Goal: Task Accomplishment & Management: Manage account settings

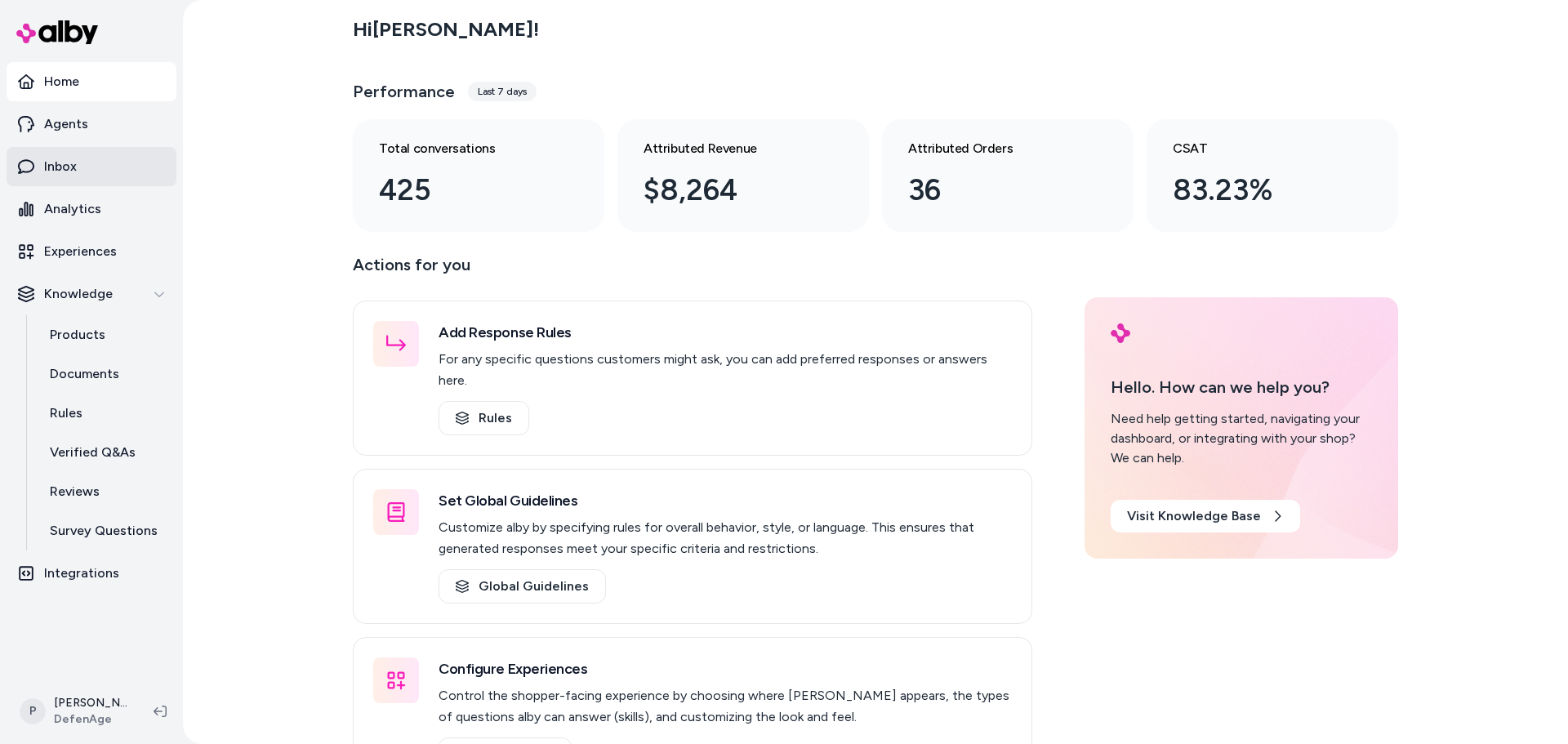
click at [95, 167] on link "Inbox" at bounding box center [91, 166] width 170 height 40
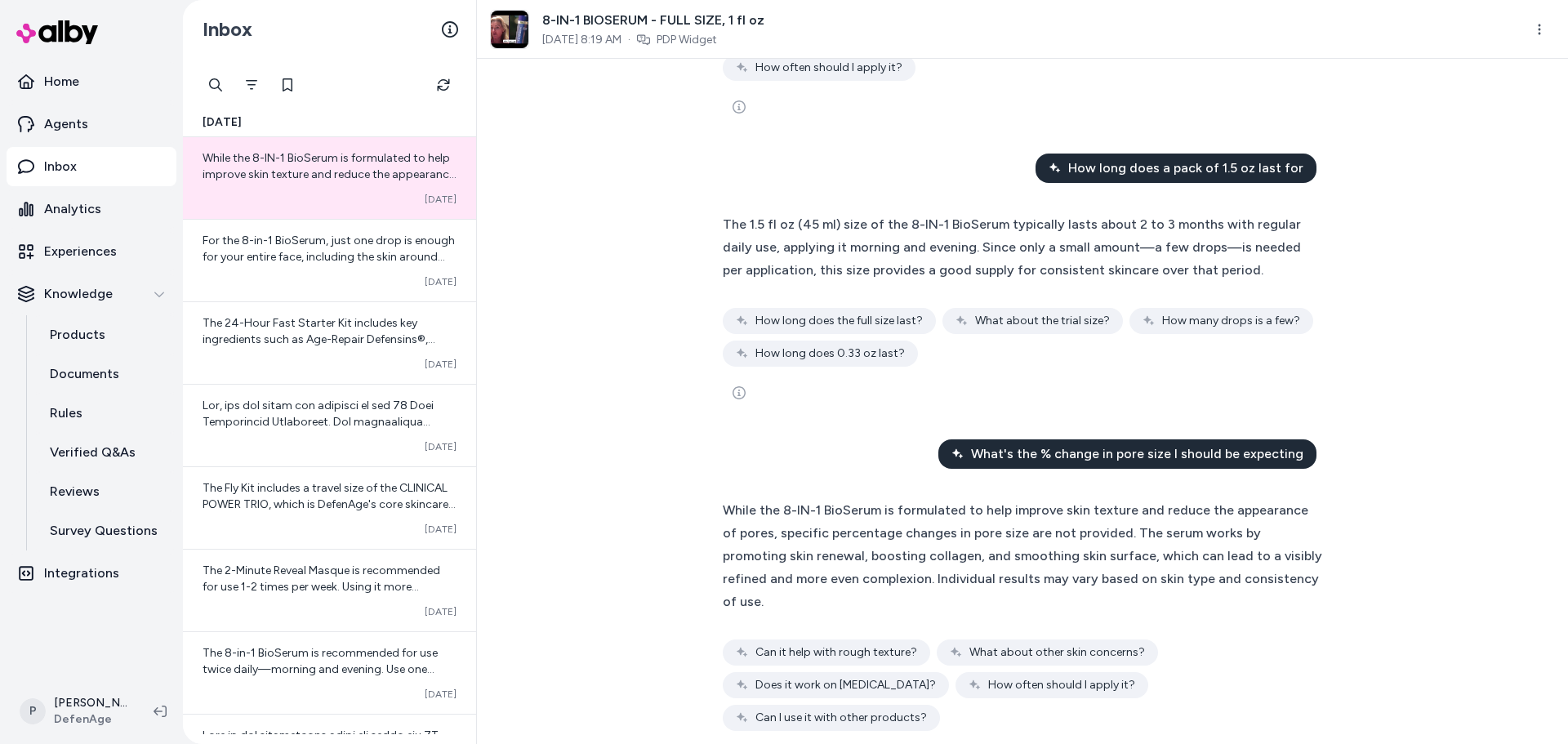
scroll to position [1064, 0]
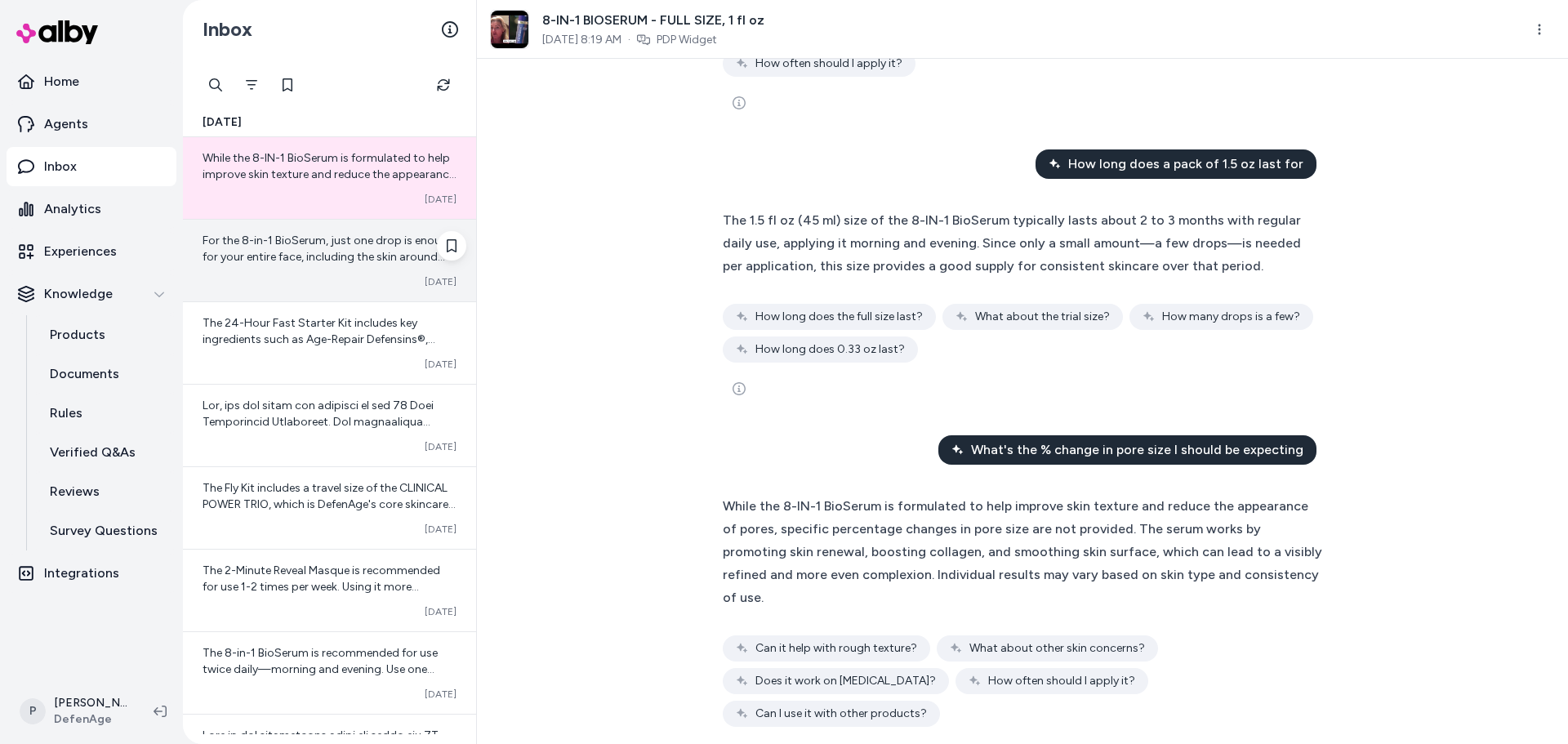
click at [358, 286] on div "Converted [DATE]" at bounding box center [330, 282] width 254 height 13
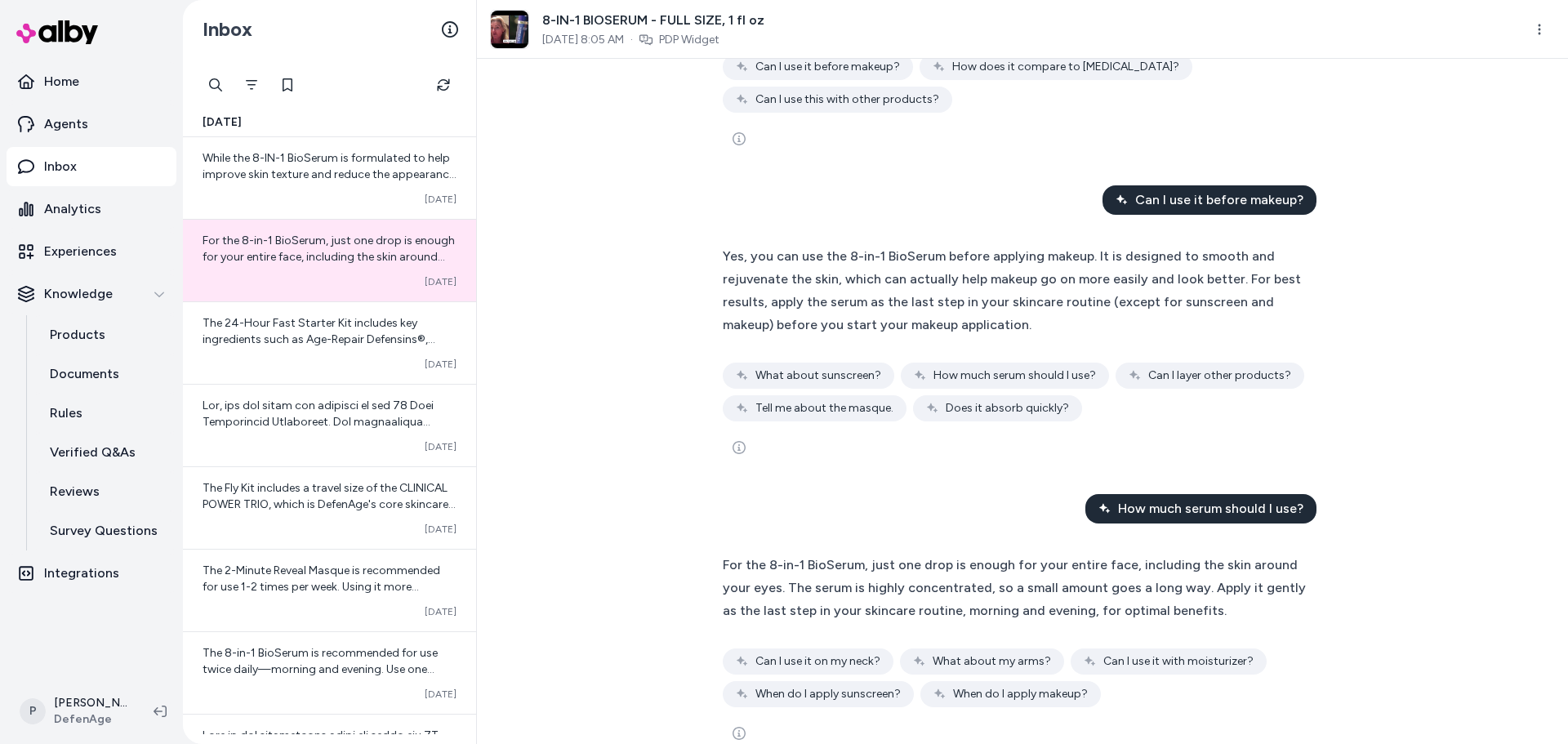
scroll to position [667, 0]
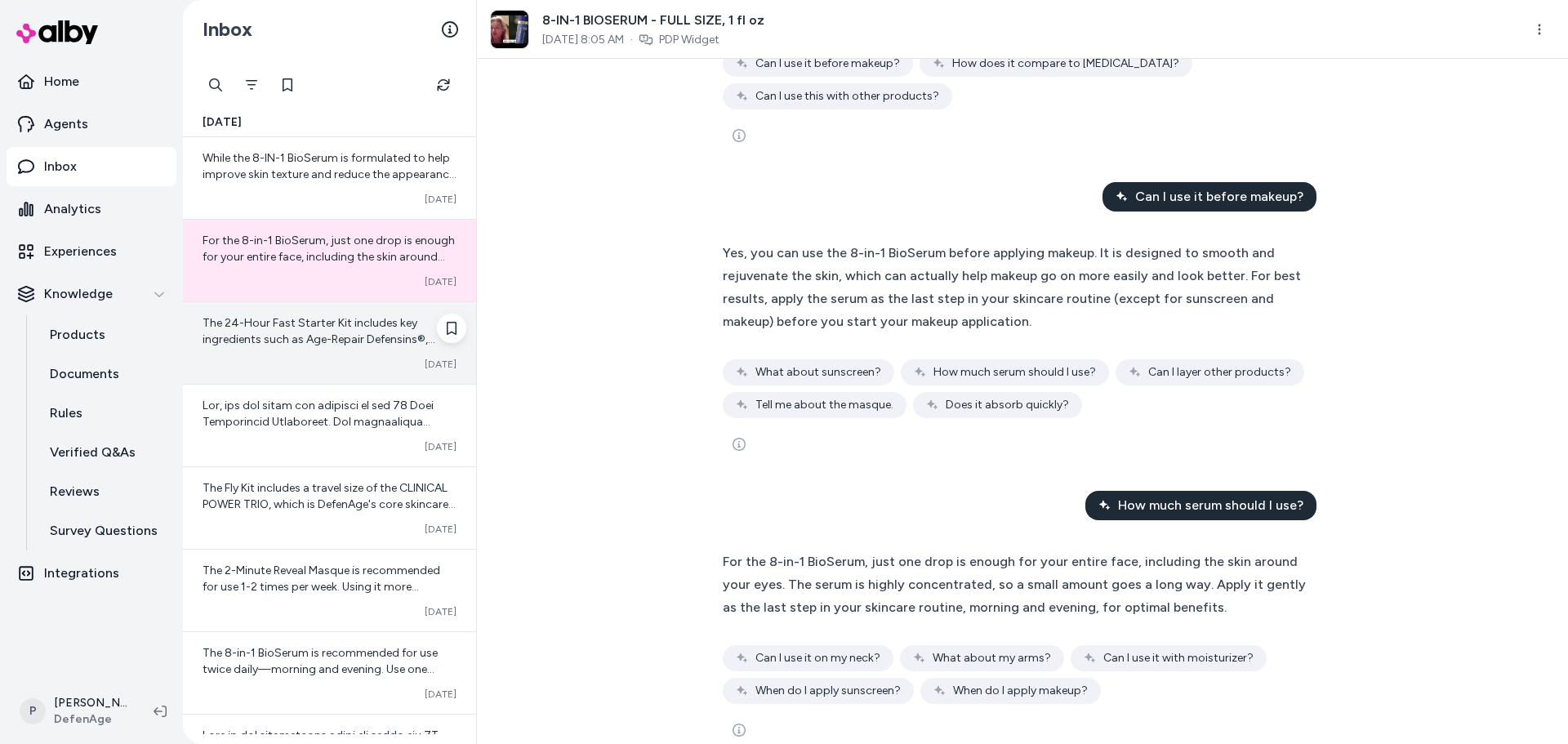
click at [301, 338] on span "The 24-Hour Fast Starter Kit includes key ingredients such as Age-Repair Defens…" at bounding box center [321, 364] width 236 height 96
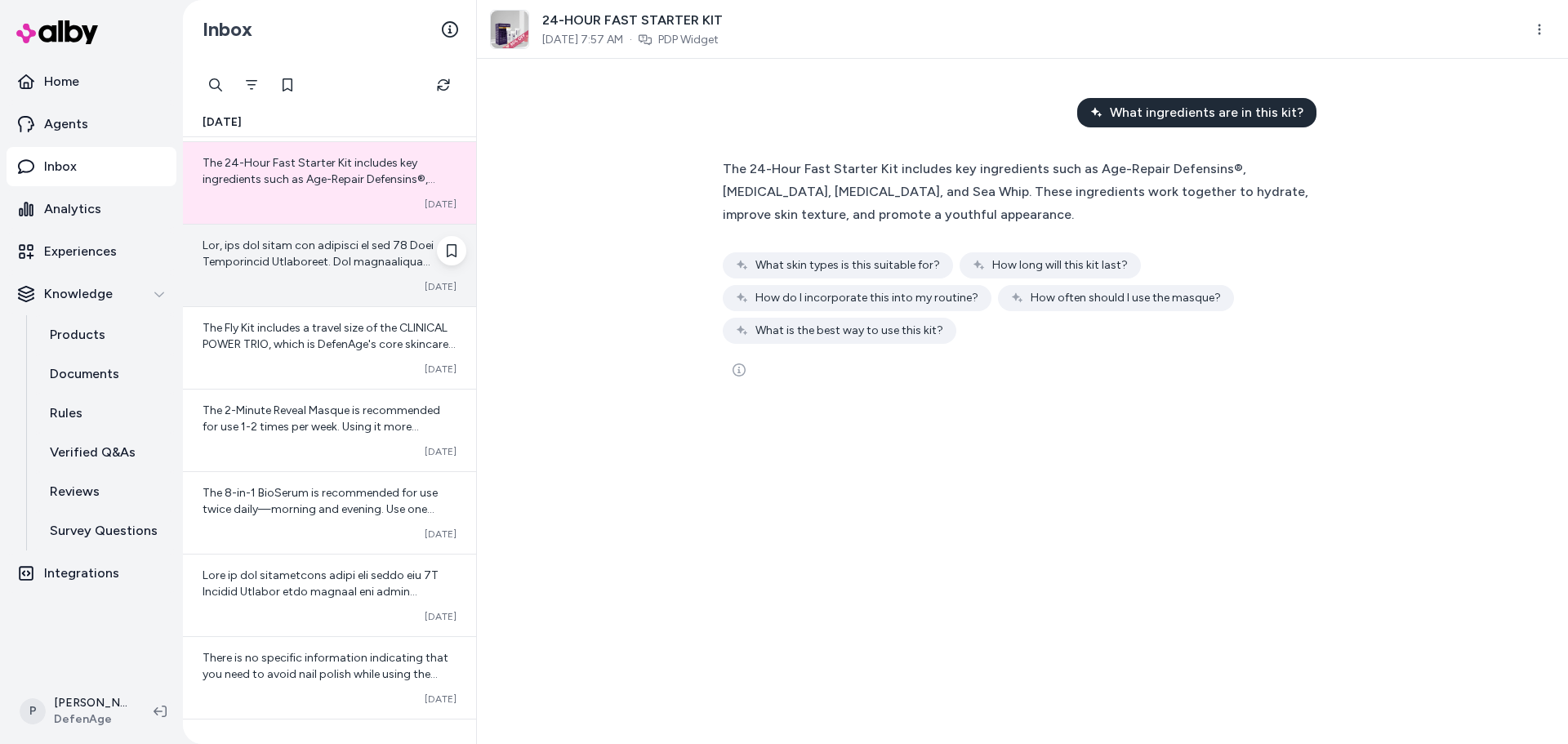
scroll to position [163, 0]
click at [354, 270] on div "Converted [DATE]" at bounding box center [329, 262] width 293 height 82
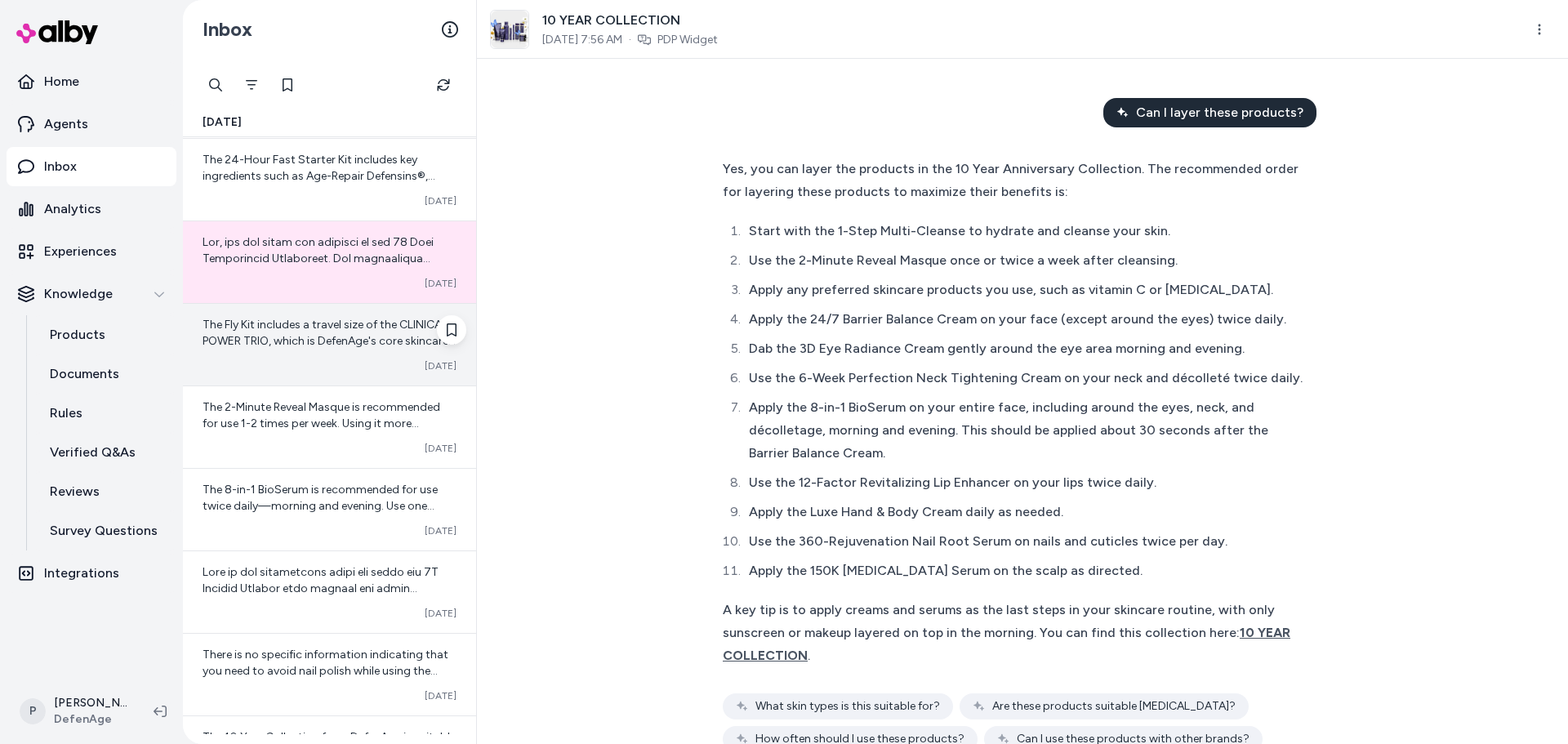
click at [383, 372] on div "Converted [DATE]" at bounding box center [330, 366] width 254 height 13
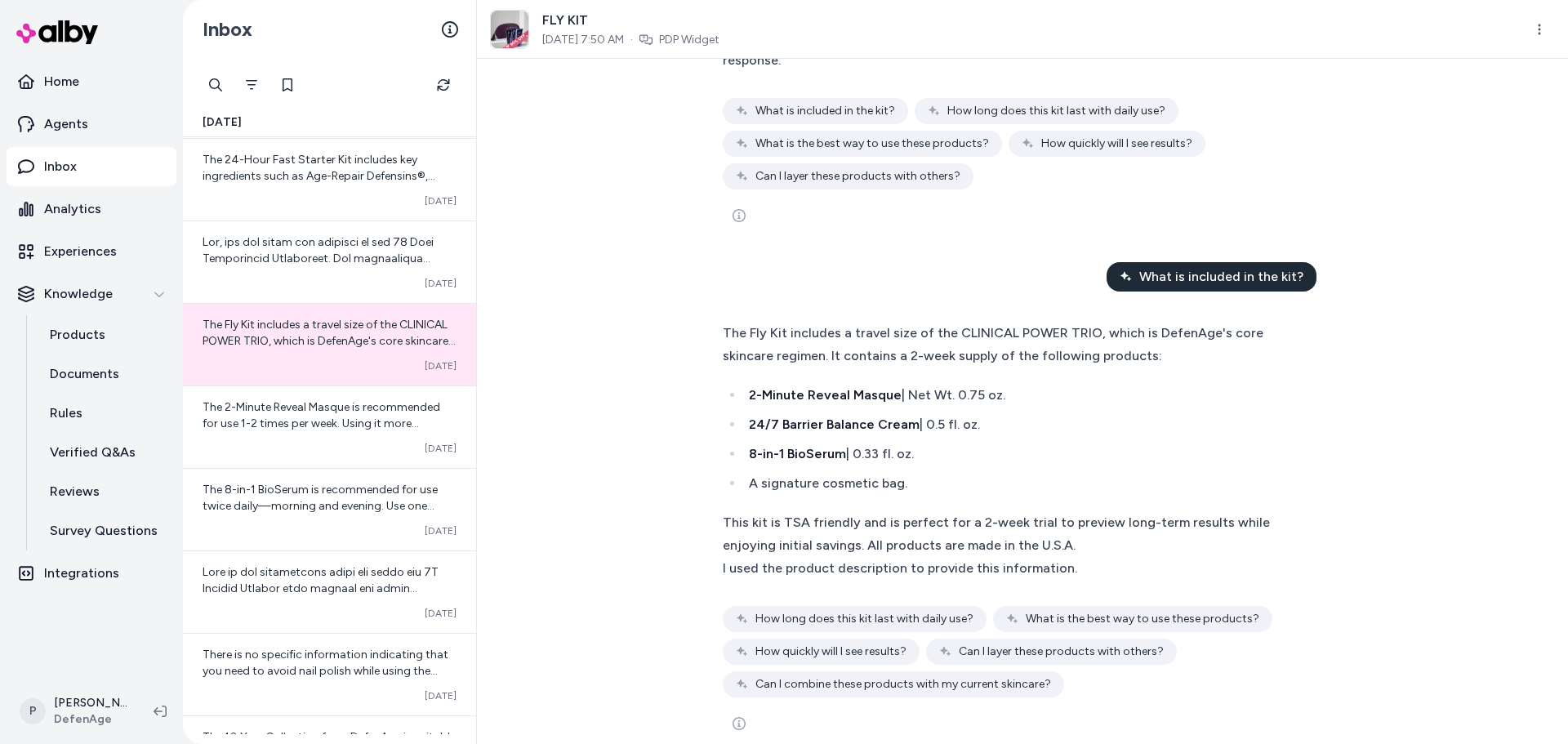
scroll to position [226, 0]
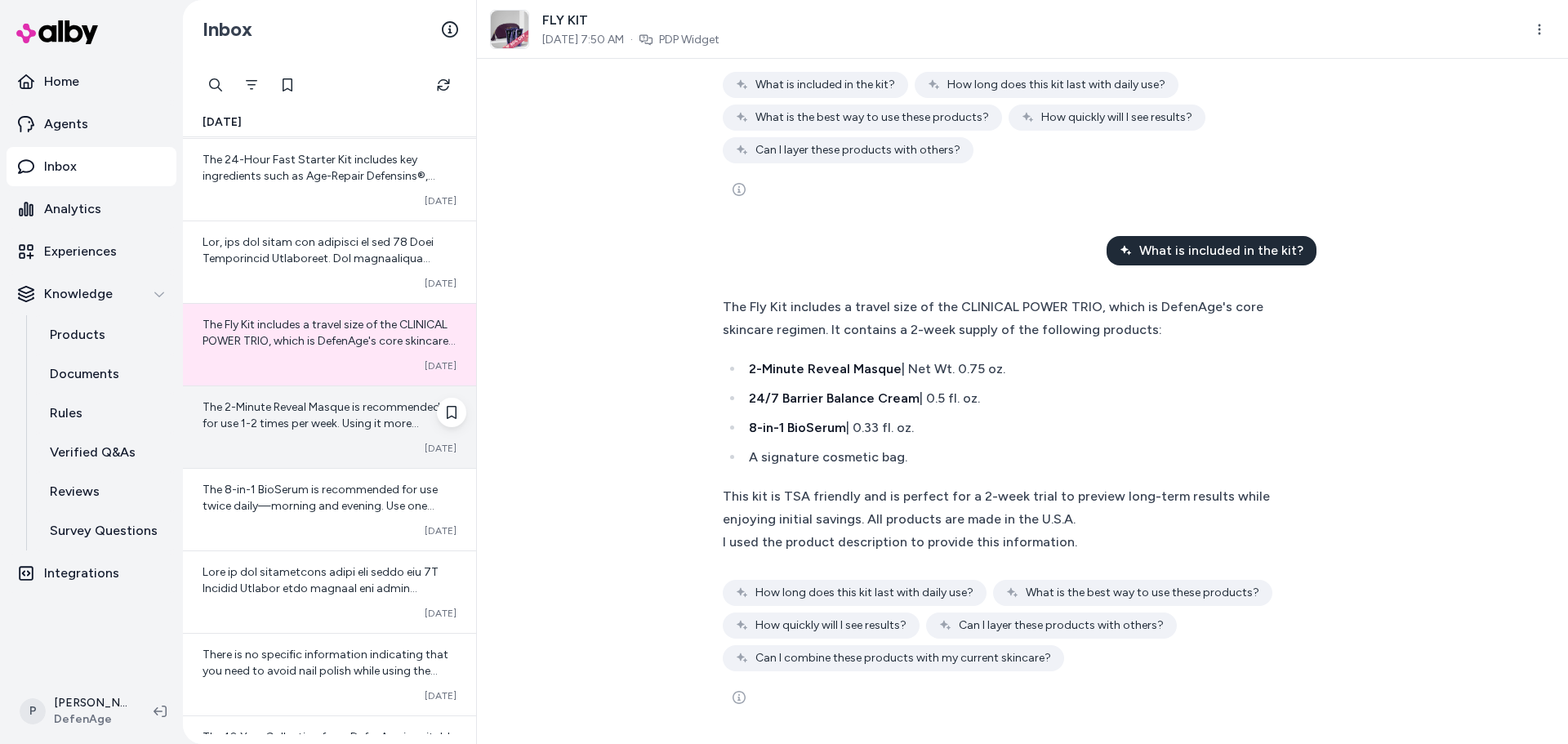
click at [312, 440] on div "The 2-Minute Reveal Masque is recommended for use 1-2 times per week. Using it …" at bounding box center [329, 427] width 293 height 82
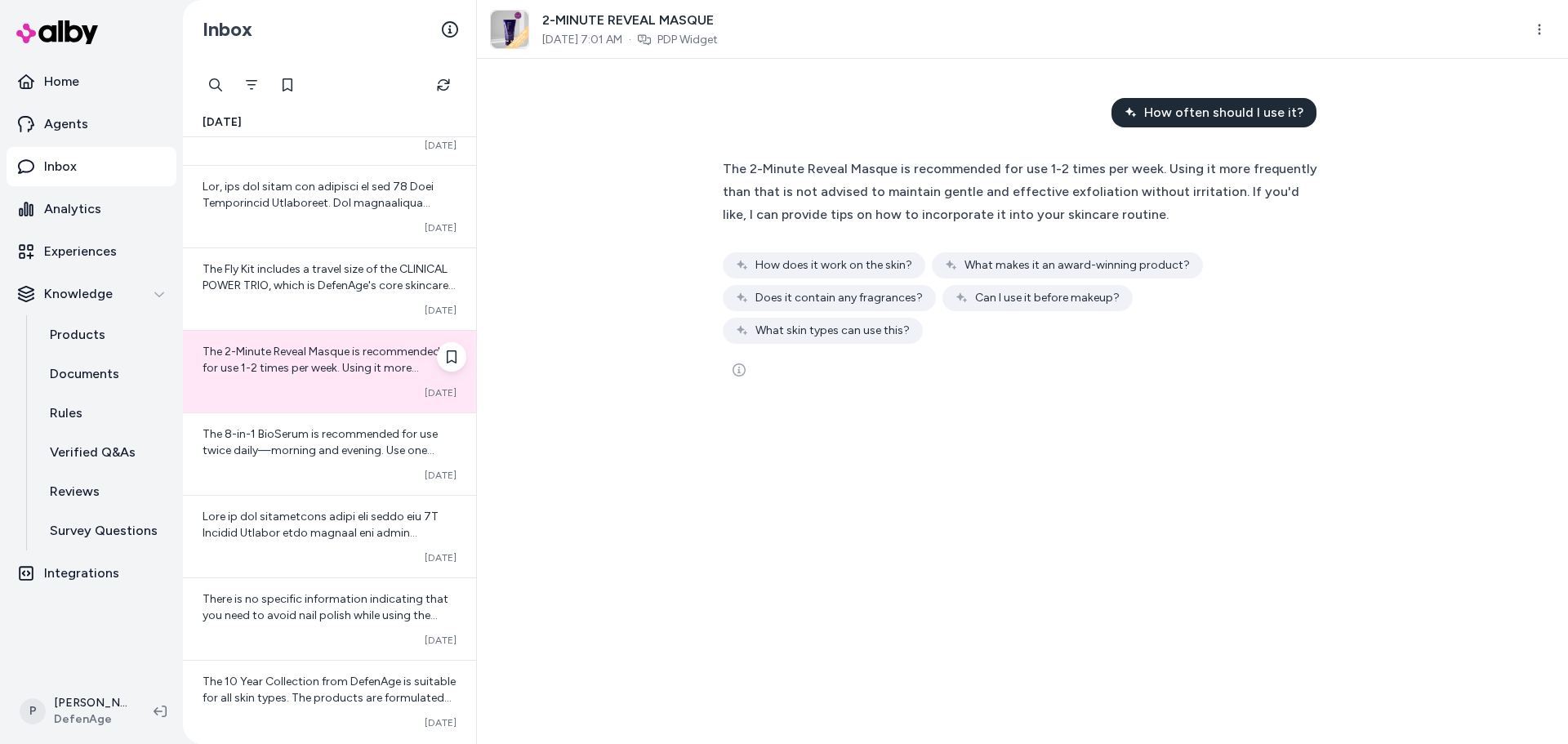
scroll to position [245, 0]
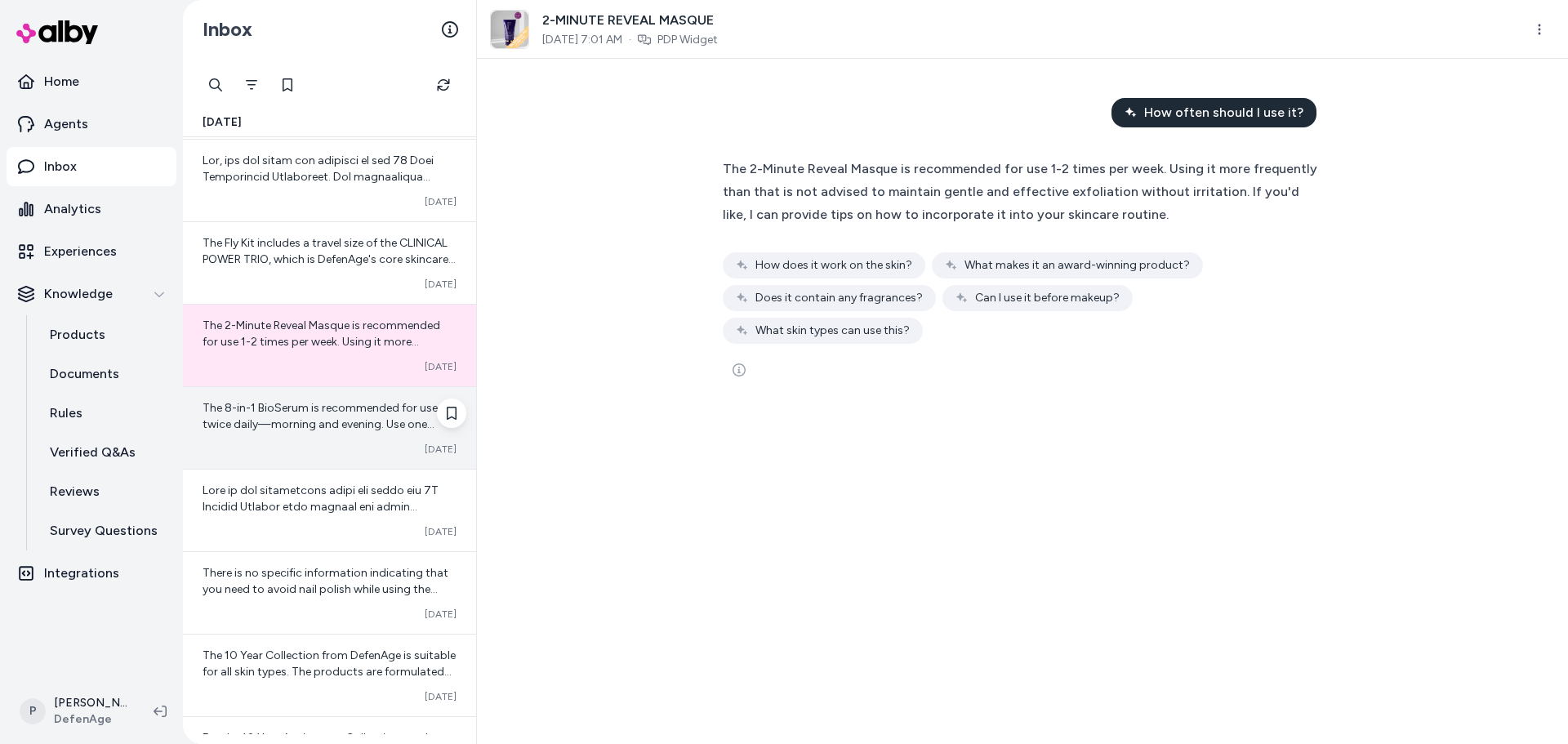
click at [352, 419] on span "The 8-in-1 BioSerum is recommended for use twice daily—morning and evening. Use…" at bounding box center [325, 473] width 246 height 145
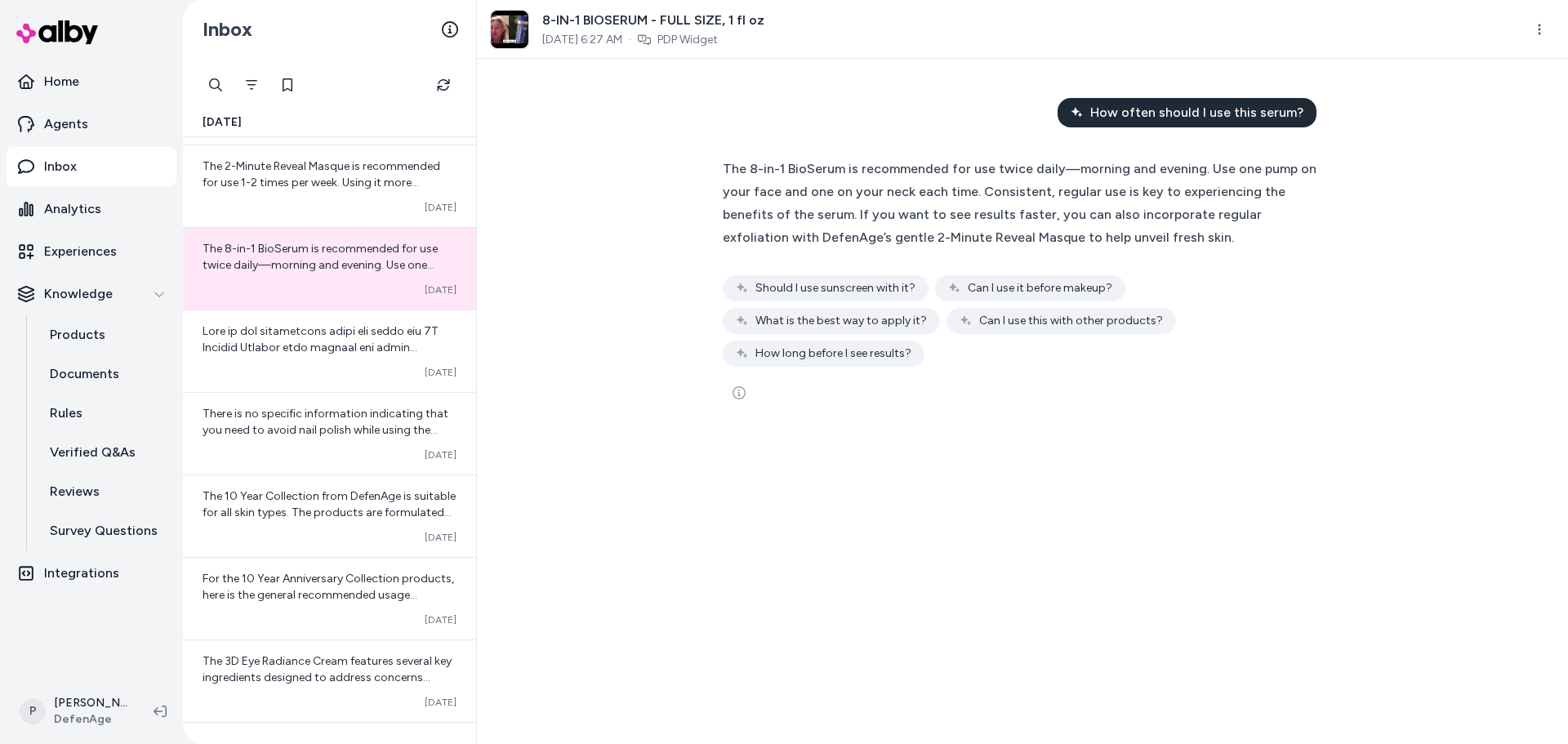
scroll to position [408, 0]
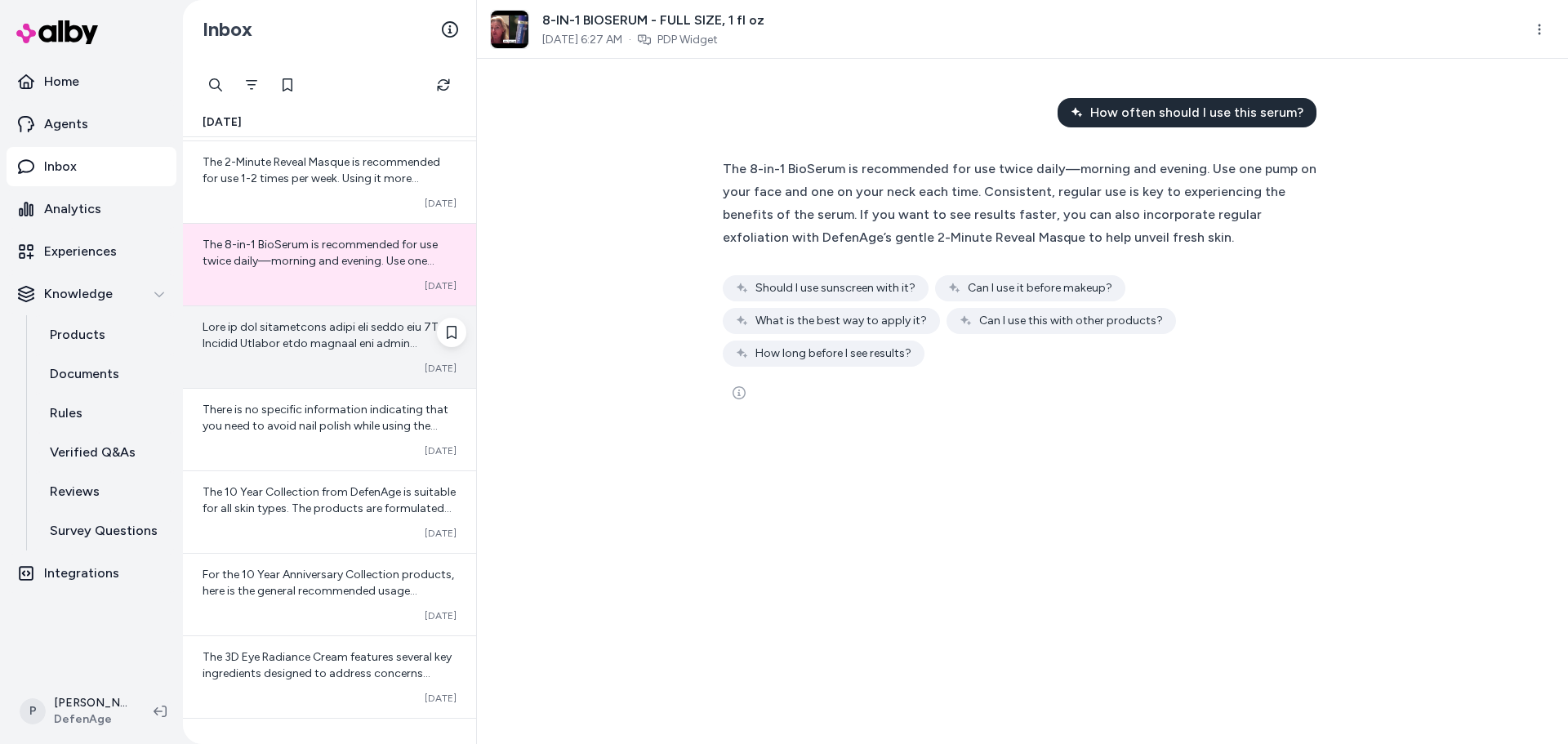
click at [304, 350] on div at bounding box center [330, 335] width 254 height 32
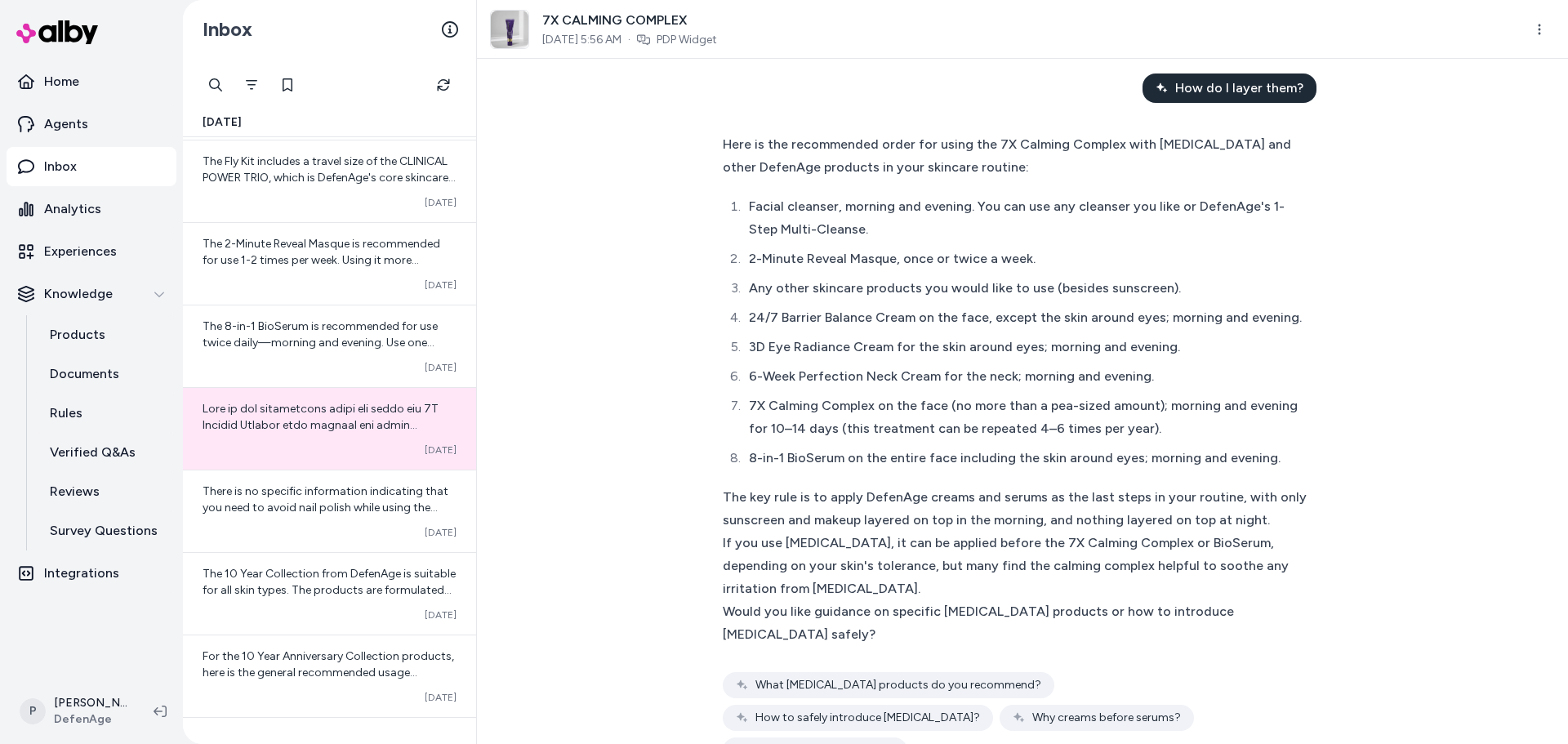
scroll to position [2474, 0]
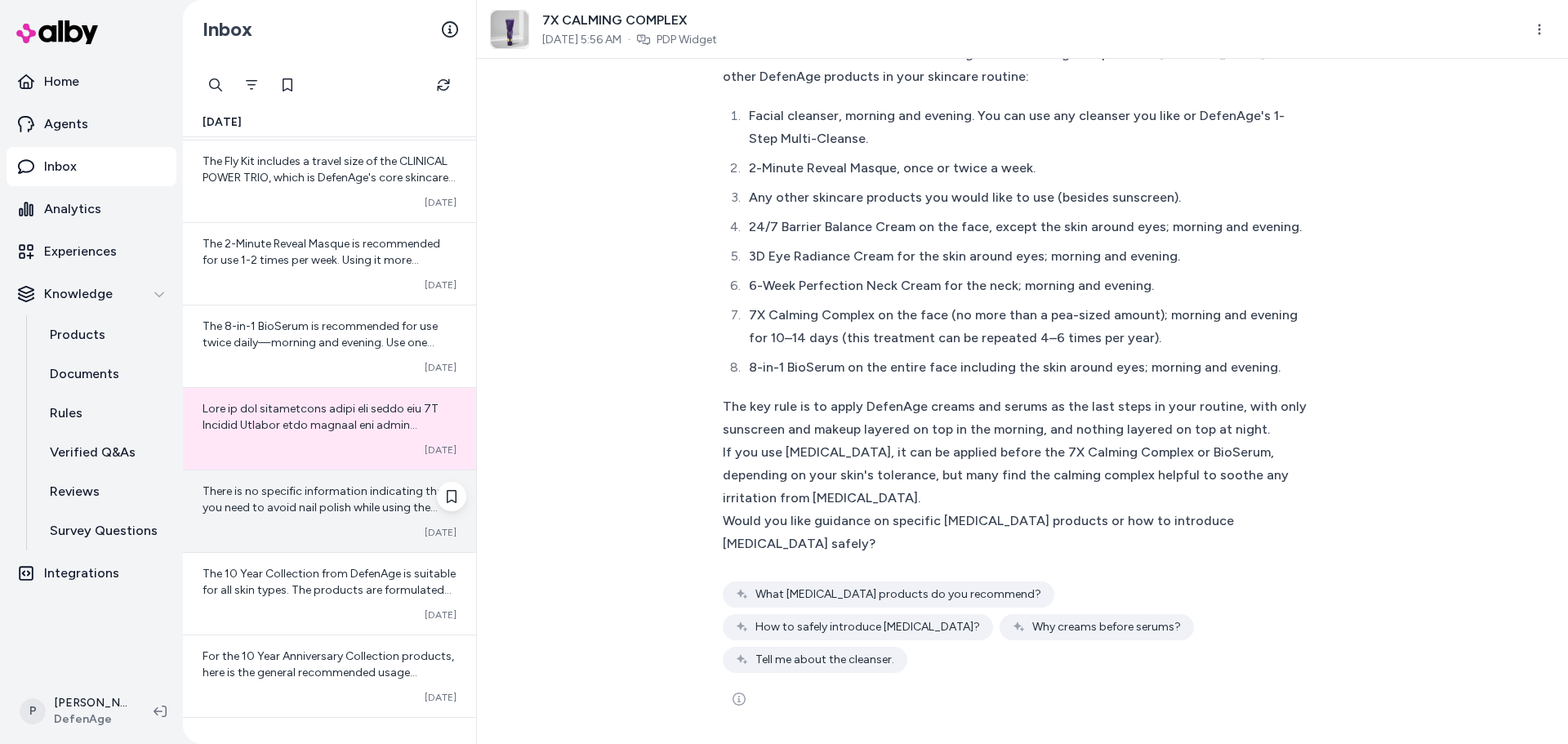
click at [339, 508] on span "There is no specific information indicating that you need to avoid nail polish …" at bounding box center [329, 589] width 253 height 210
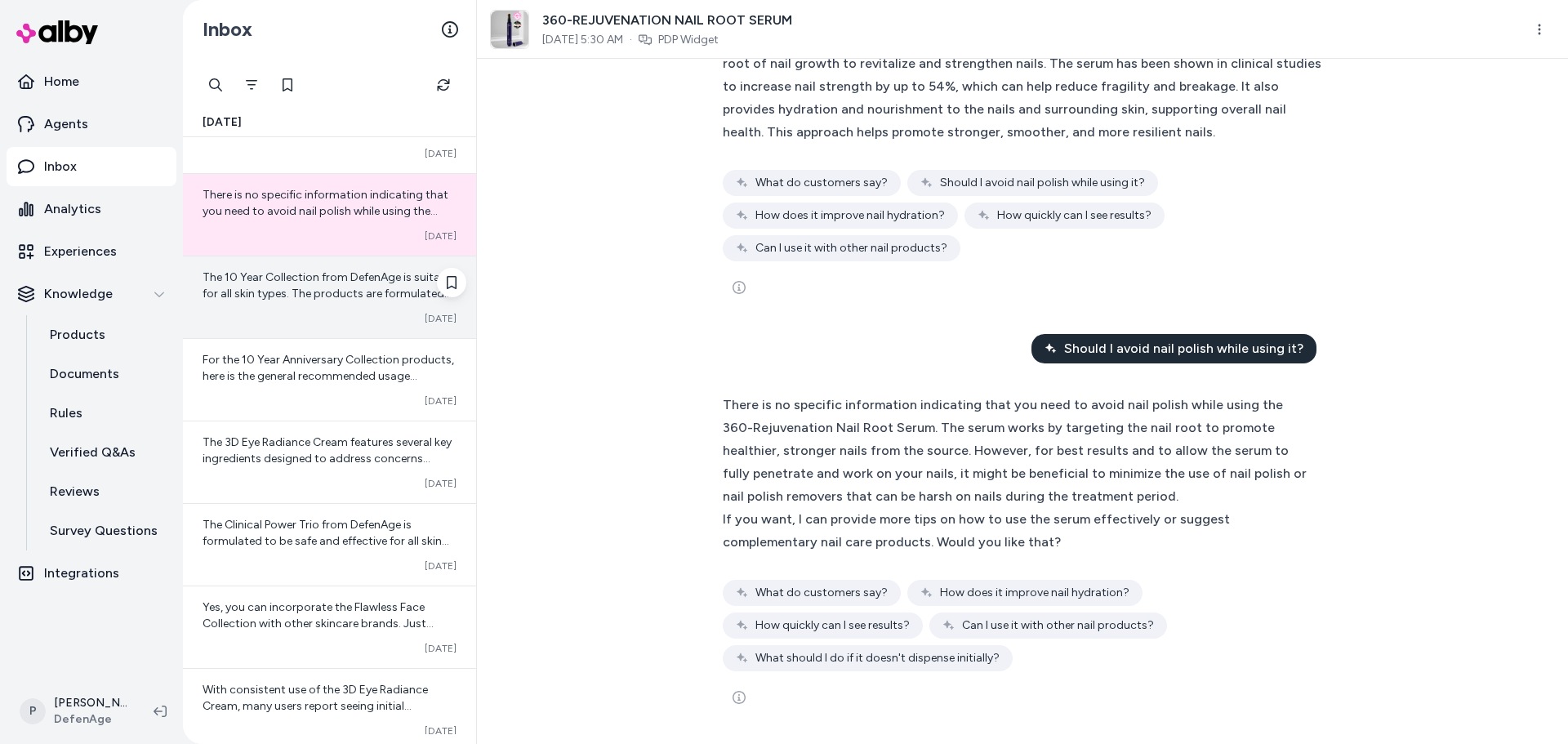
scroll to position [651, 0]
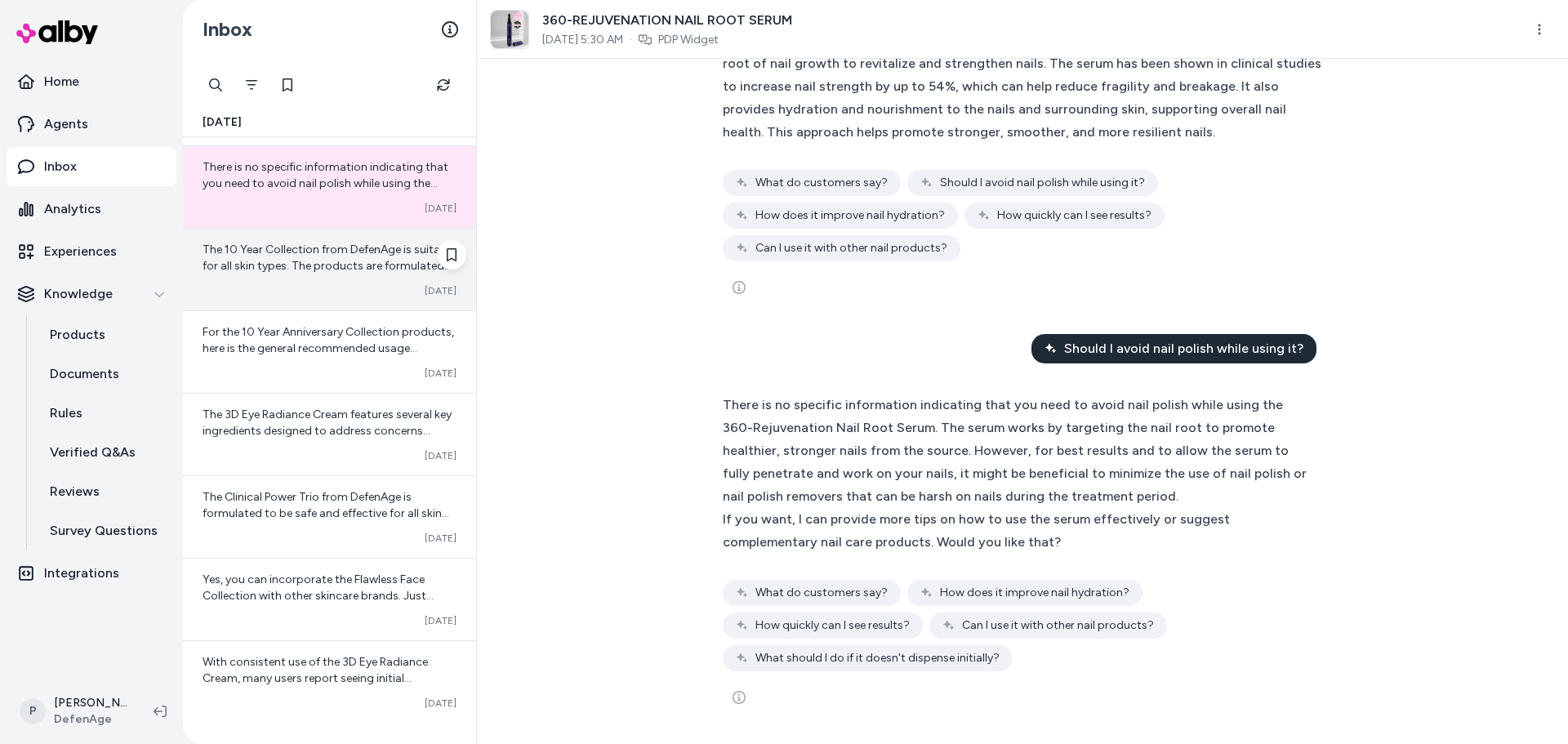
click at [295, 272] on span "The 10 Year Collection from DefenAge is suitable for all skin types. The produc…" at bounding box center [329, 331] width 253 height 177
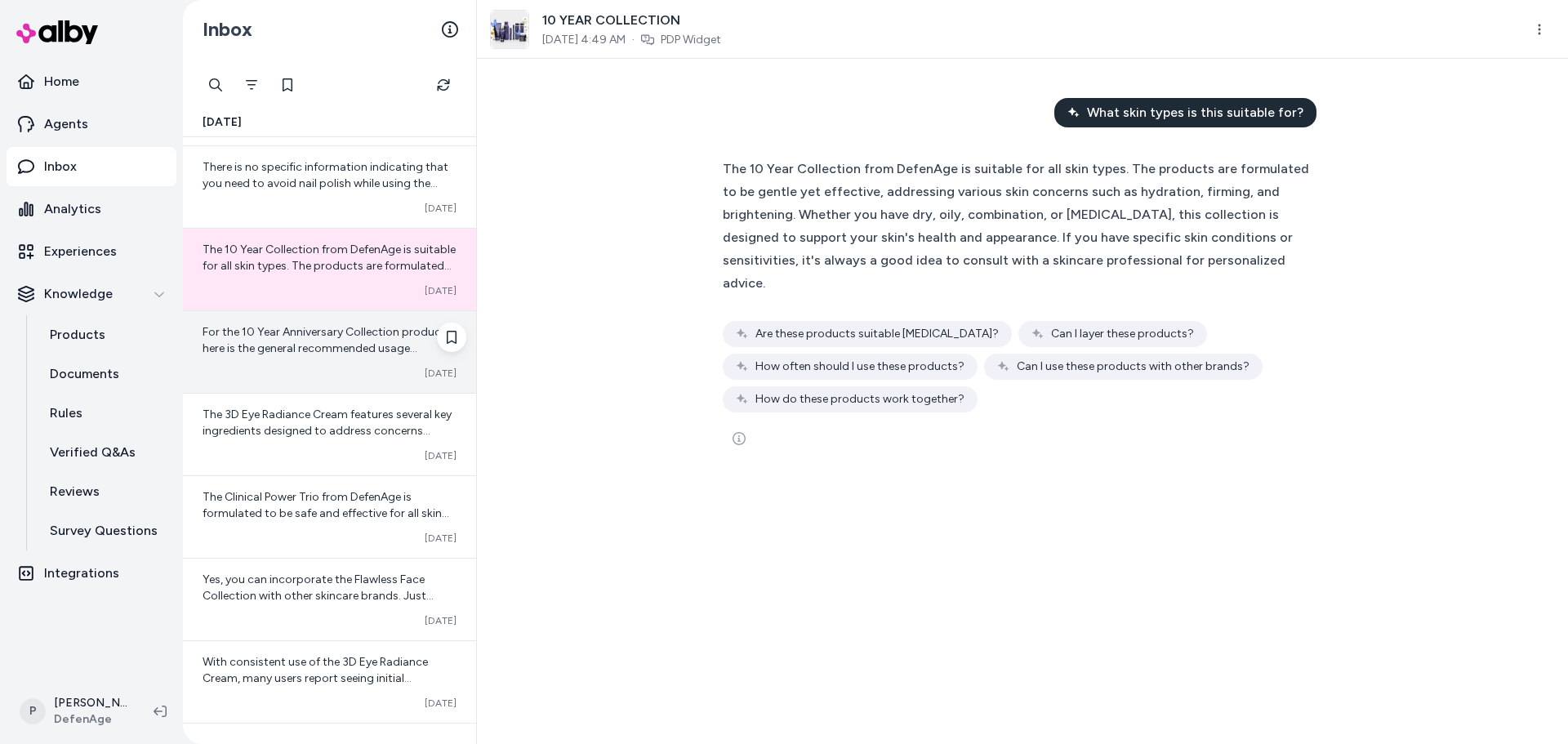
click at [312, 348] on span "For the 10 Year Anniversary Collection products, here is the general recommende…" at bounding box center [329, 503] width 253 height 357
